Goal: Navigation & Orientation: Go to known website

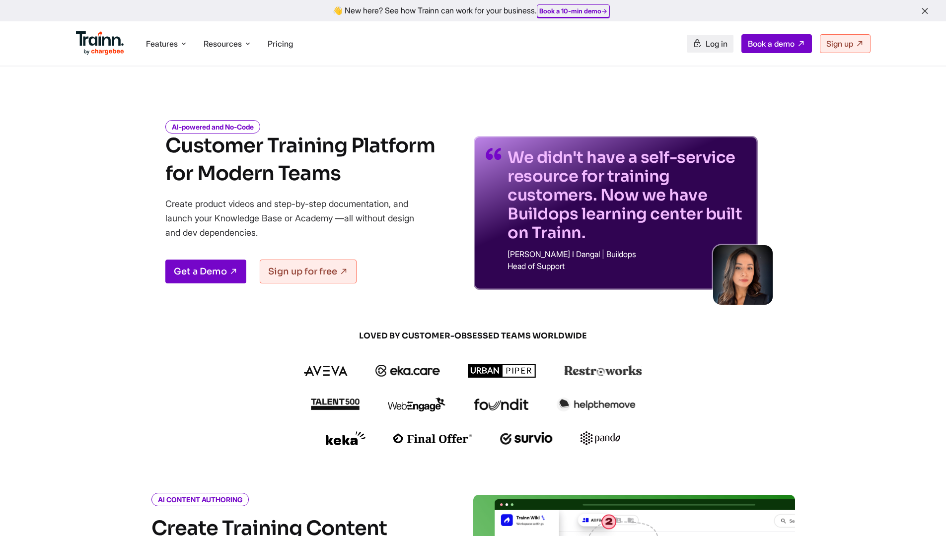
click at [713, 51] on link "Log in" at bounding box center [710, 44] width 47 height 18
click at [716, 51] on link "Log in" at bounding box center [710, 44] width 47 height 18
click at [719, 52] on link "Log in" at bounding box center [710, 44] width 47 height 18
click at [717, 51] on link "Log in" at bounding box center [710, 44] width 47 height 18
click at [702, 52] on link "Log in" at bounding box center [710, 44] width 47 height 18
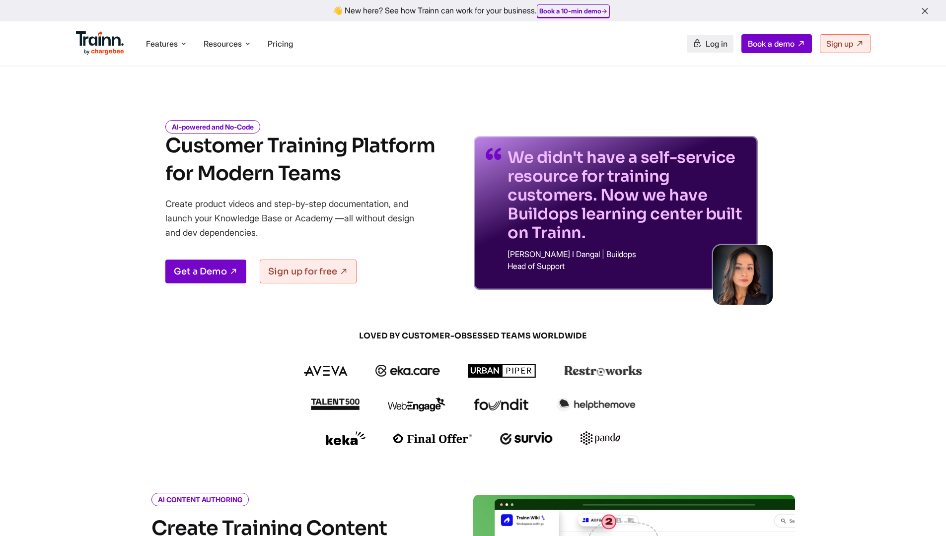
click at [709, 51] on link "Log in" at bounding box center [710, 44] width 47 height 18
click at [700, 51] on link "Log in" at bounding box center [710, 44] width 47 height 18
click at [717, 51] on link "Log in" at bounding box center [710, 44] width 47 height 18
click at [711, 49] on link "Log in" at bounding box center [710, 44] width 47 height 18
click at [715, 51] on link "Log in" at bounding box center [710, 44] width 47 height 18
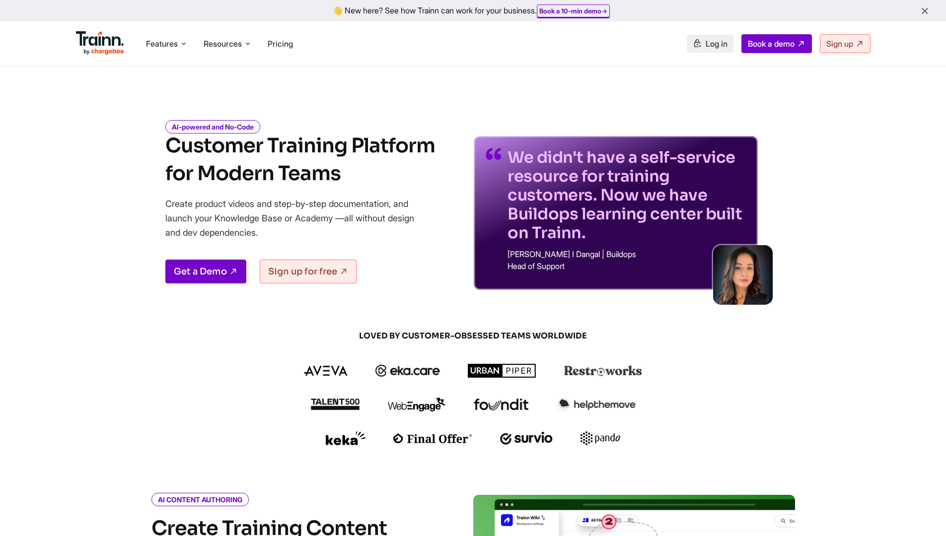
click at [713, 52] on link "Log in" at bounding box center [710, 44] width 47 height 18
